Goal: Find contact information: Find contact information

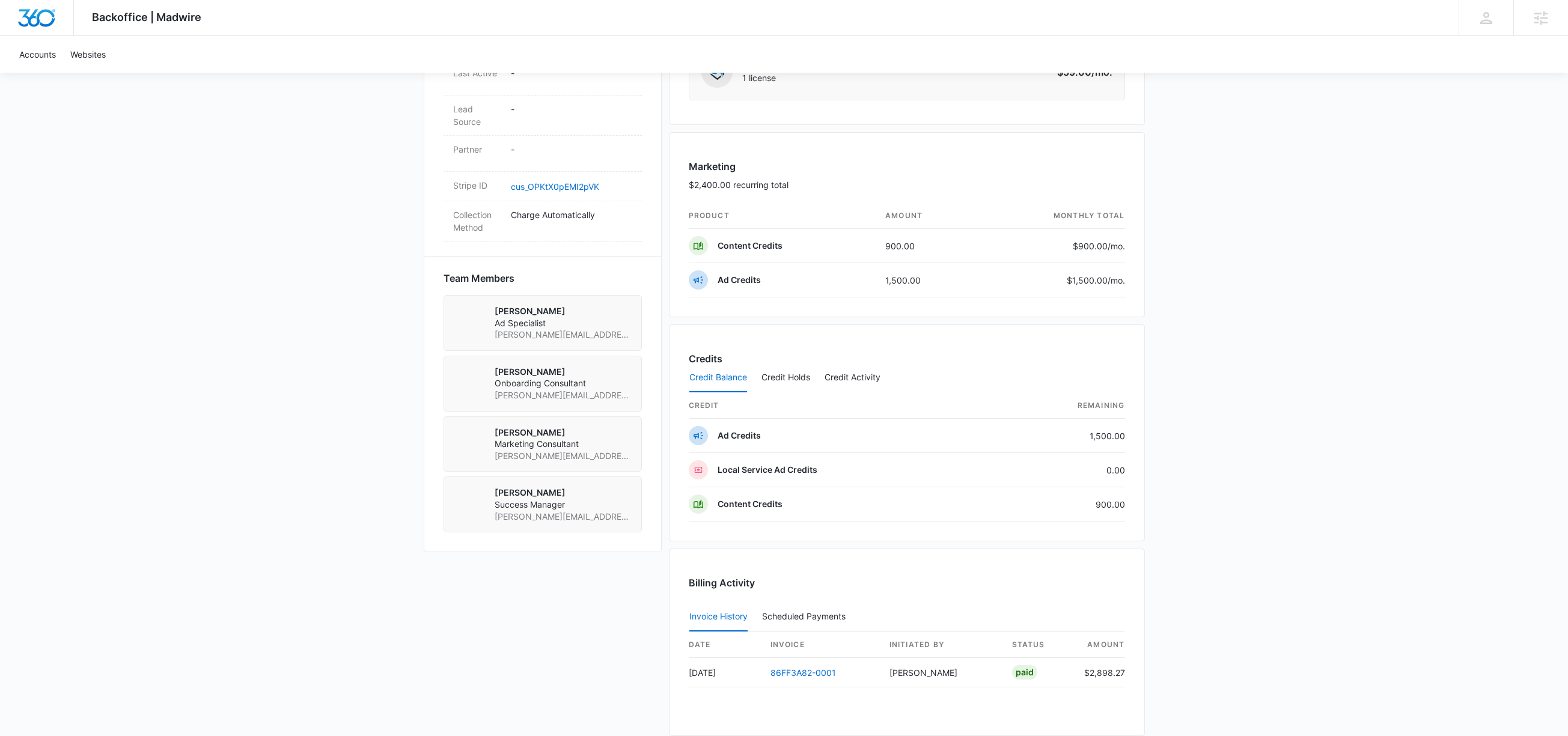
scroll to position [691, 0]
drag, startPoint x: 617, startPoint y: 498, endPoint x: 497, endPoint y: 498, distance: 120.0
click at [496, 498] on div "Adam Eaton Success Manager adam.eaton@madwire.com" at bounding box center [542, 503] width 198 height 56
copy span "adam.eaton@madwire.com"
click at [606, 376] on div "Rachel Bellio Onboarding Consultant rachel.bellio@madwire.com" at bounding box center [542, 383] width 198 height 56
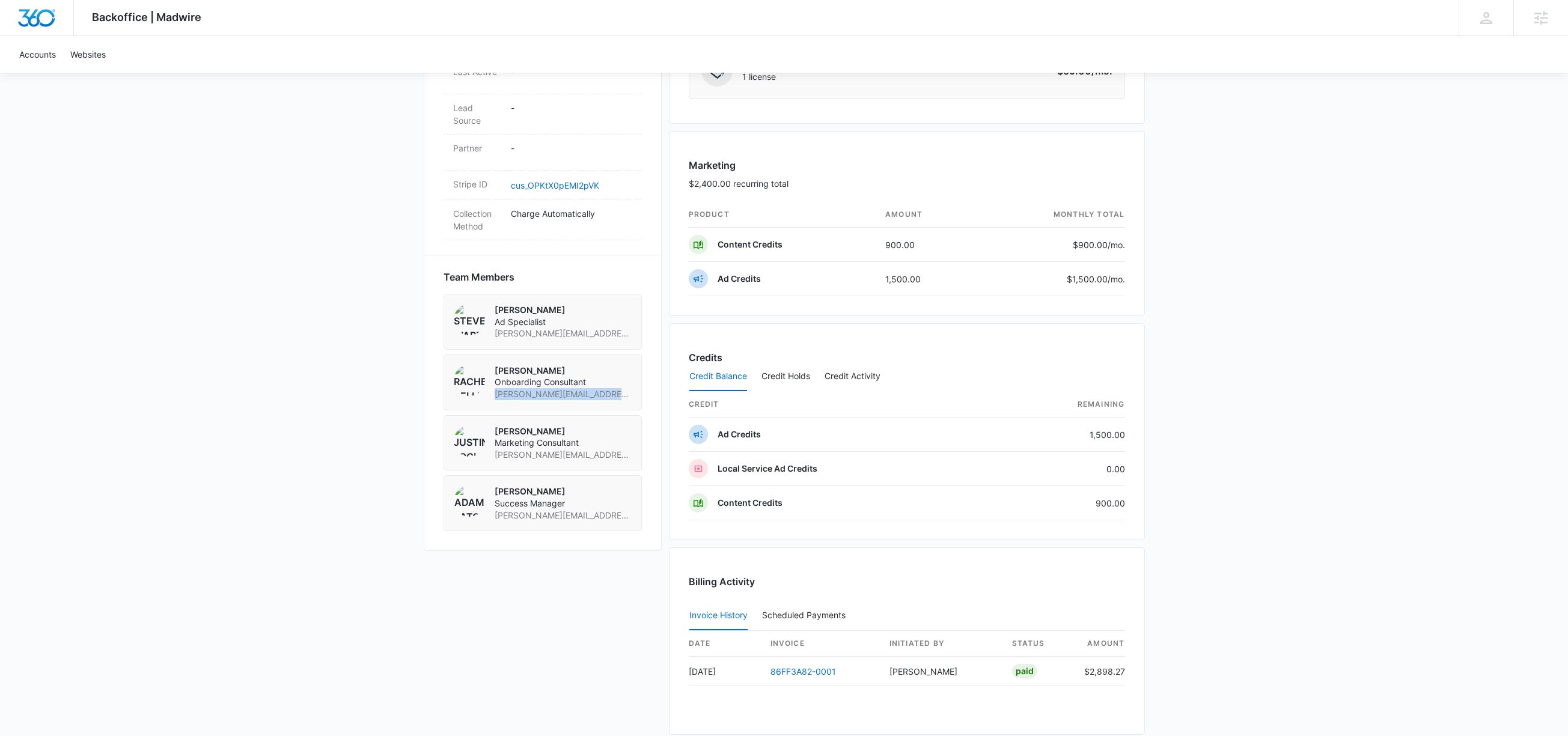
drag, startPoint x: 596, startPoint y: 376, endPoint x: 498, endPoint y: 378, distance: 98.0
click at [494, 377] on div "Rachel Bellio Onboarding Consultant rachel.bellio@madwire.com" at bounding box center [542, 383] width 198 height 56
copy span "rachel.bellio@madwire.com"
